Goal: Entertainment & Leisure: Consume media (video, audio)

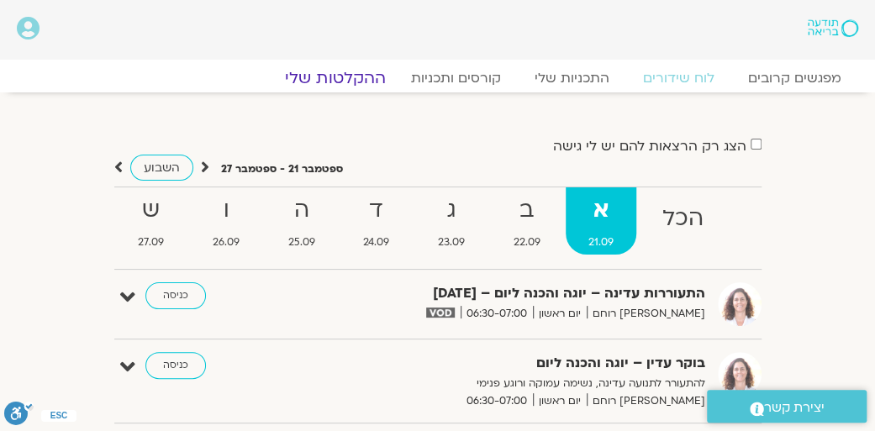
click at [343, 73] on link "ההקלטות שלי" at bounding box center [335, 78] width 141 height 20
click at [348, 80] on link "ההקלטות שלי" at bounding box center [335, 78] width 141 height 20
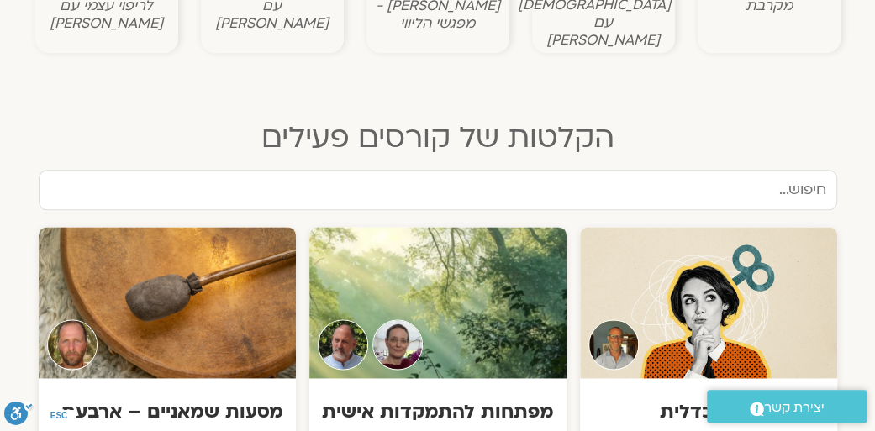
scroll to position [925, 0]
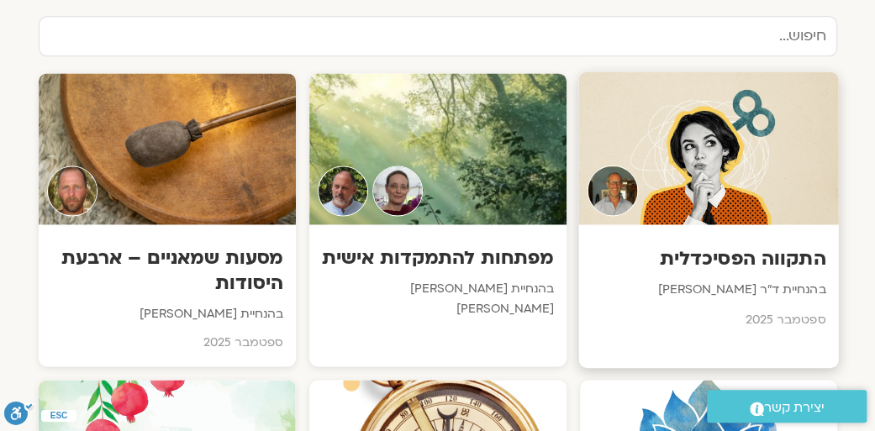
click at [722, 225] on div "התקווה הפסיכדלית בהנחיית ד"ר עודד ארבל ספטמבר 2025" at bounding box center [709, 284] width 260 height 118
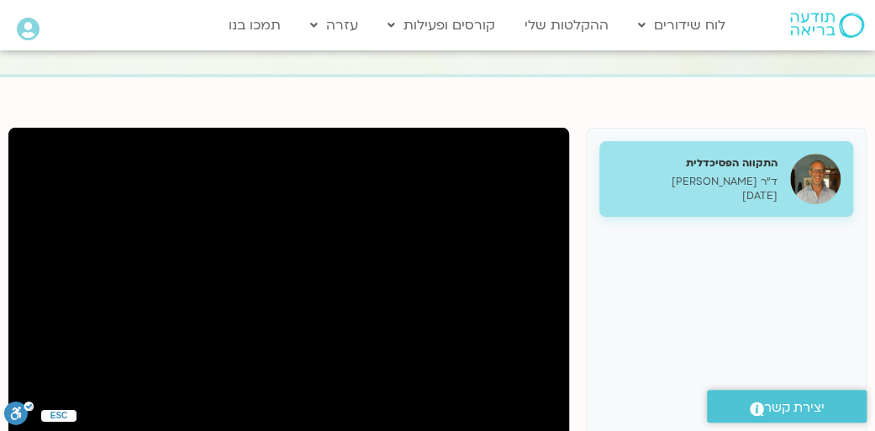
scroll to position [168, 0]
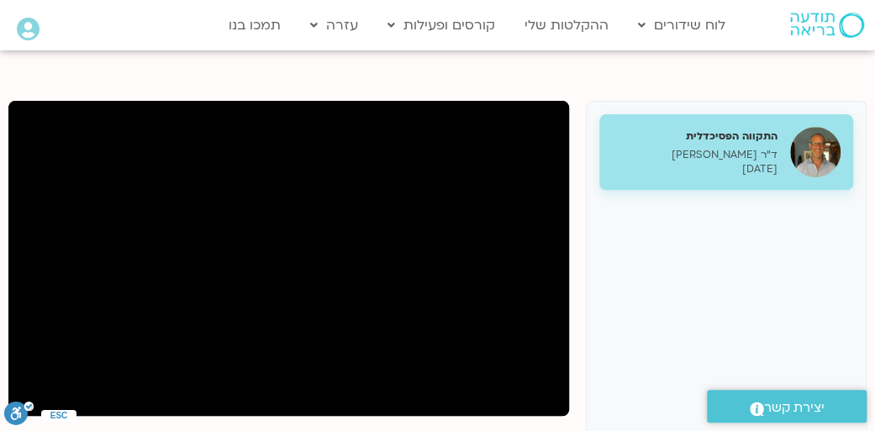
click at [812, 290] on div "התקווה הפסיכדלית ד"ר עודד ארבל 16/09/2025" at bounding box center [726, 332] width 281 height 462
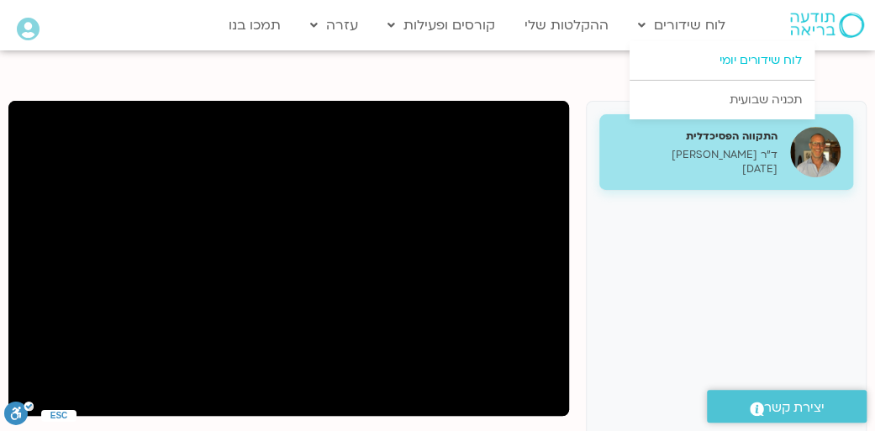
click at [755, 56] on link "לוח שידורים יומי" at bounding box center [722, 60] width 185 height 39
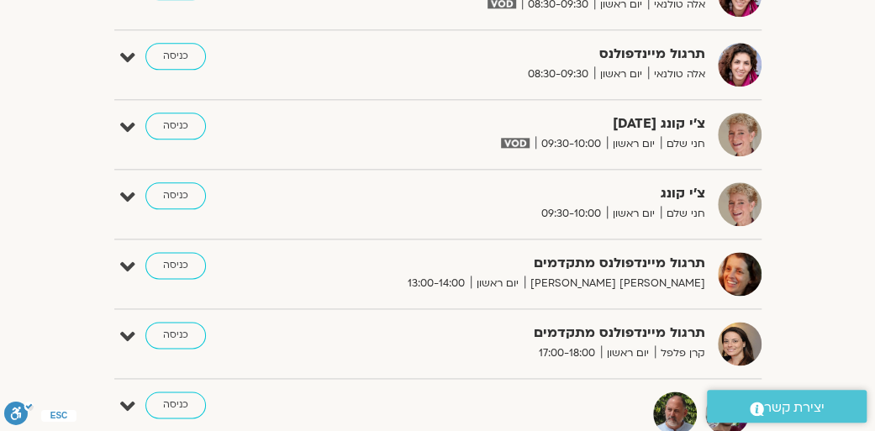
scroll to position [841, 0]
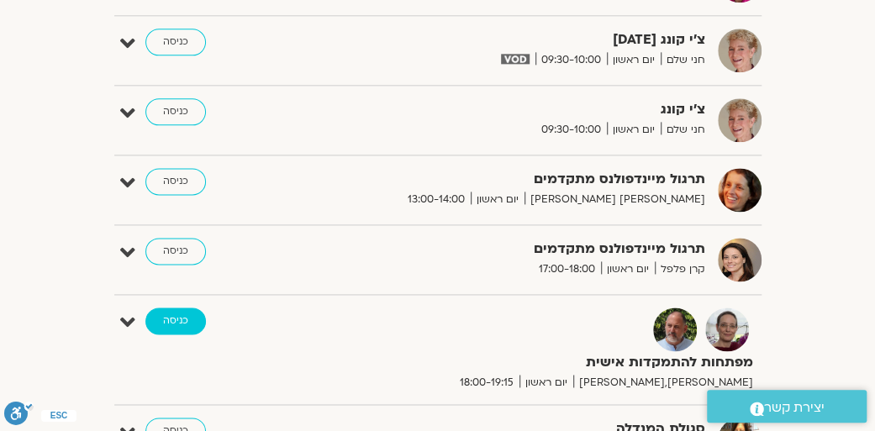
click at [180, 313] on link "כניסה" at bounding box center [175, 321] width 61 height 27
